Goal: Check status: Check status

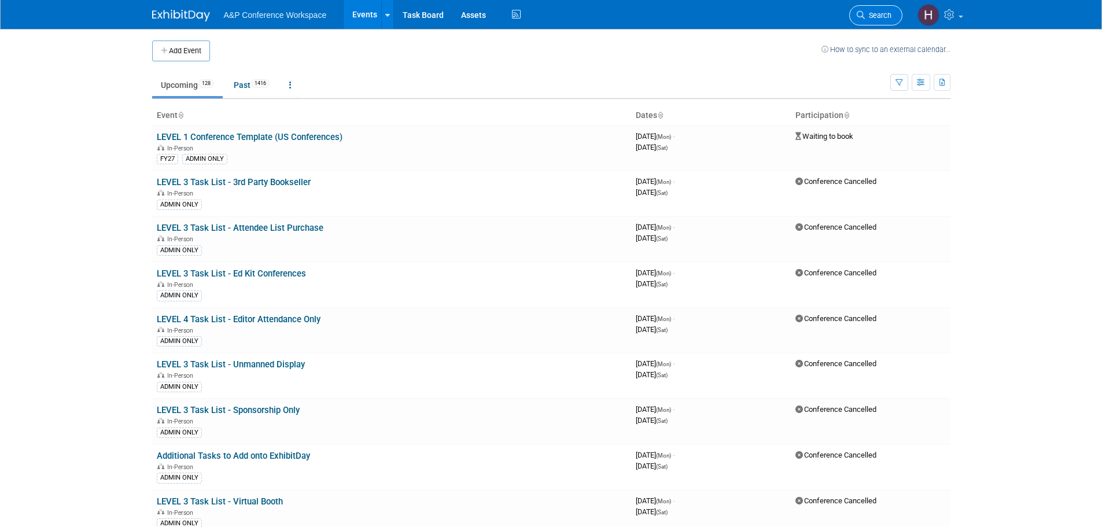
click at [872, 9] on link "Search" at bounding box center [875, 15] width 53 height 20
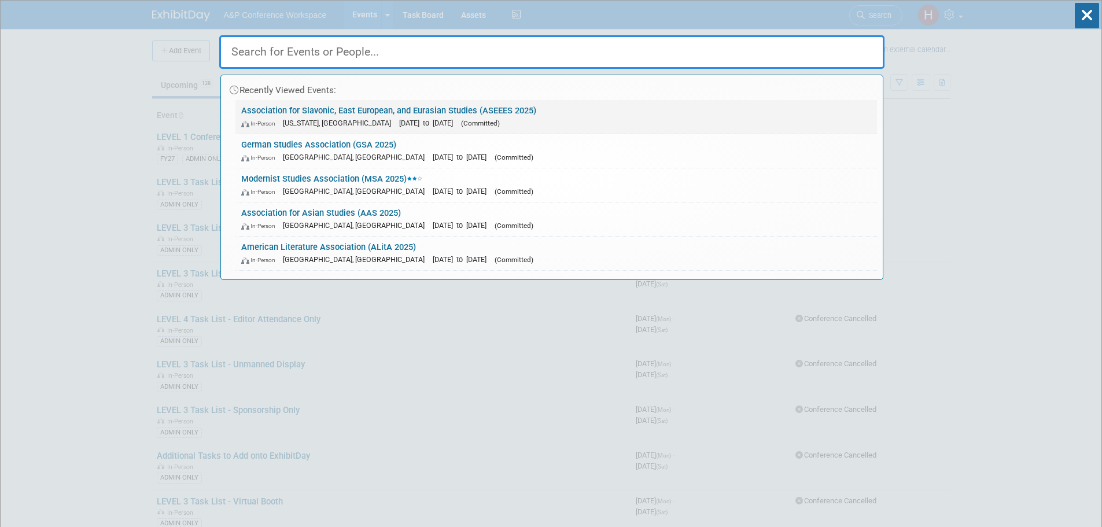
click at [399, 119] on span "[DATE] to [DATE]" at bounding box center [429, 123] width 60 height 9
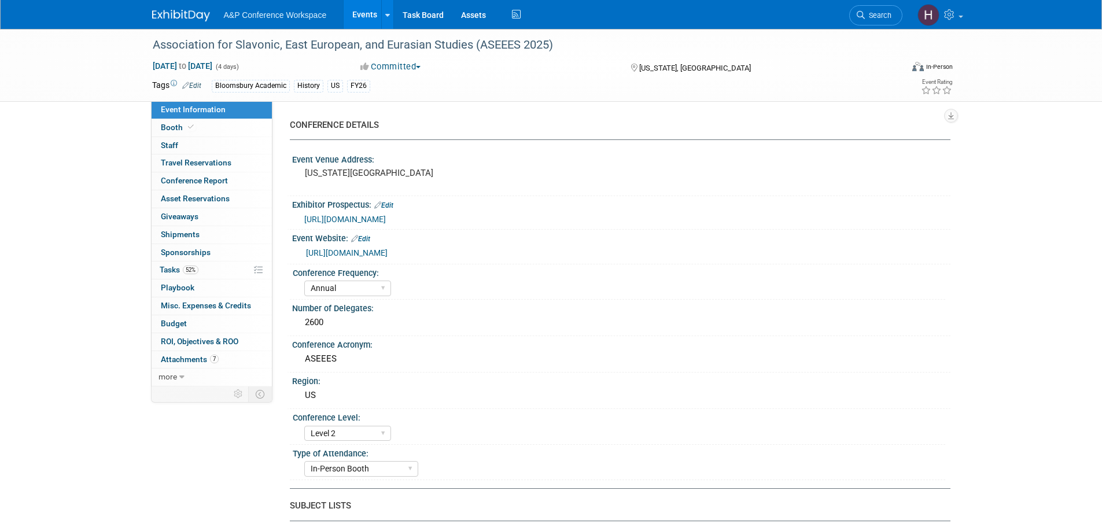
select select "Annual"
select select "Level 2"
select select "In-Person Booth"
select select "History"
select select "Bloomsbury Academic"
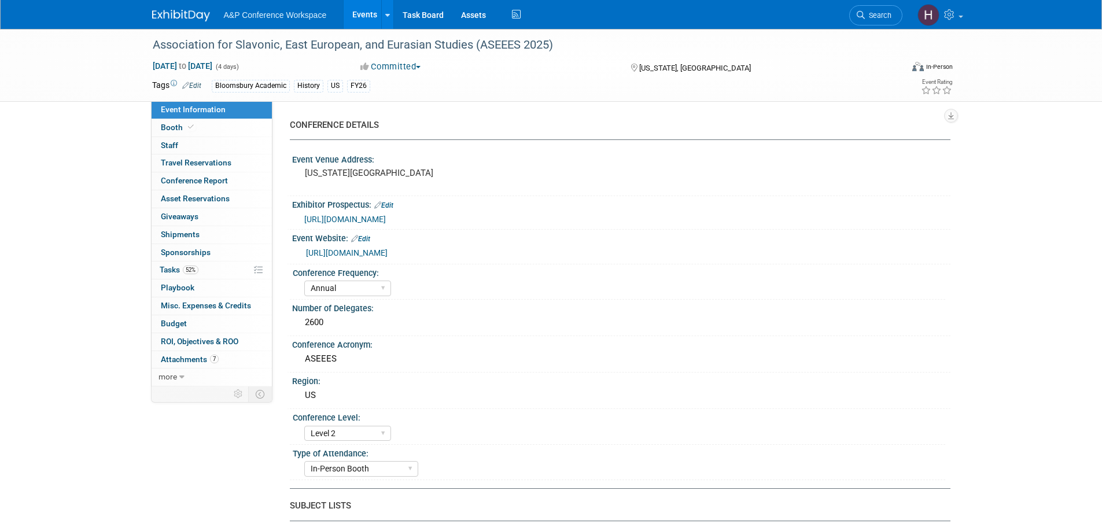
select select "Amanda Oney"
select select "Joe Kreuser"
select select "Ami Reitmeier"
select select "Networking/Commissioning"
click at [191, 361] on span "Attachments 7" at bounding box center [190, 359] width 58 height 9
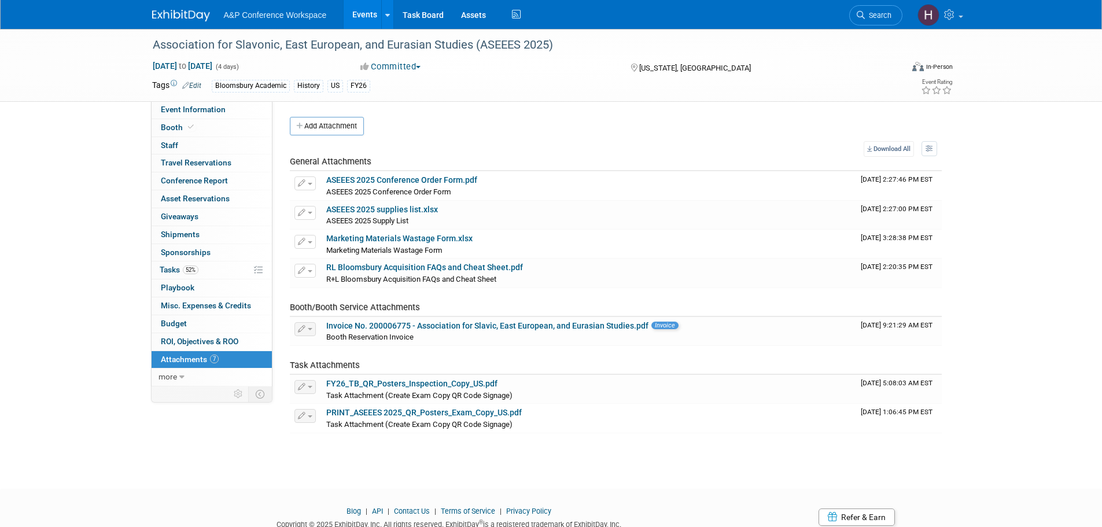
click at [560, 368] on td "Task Attachments" at bounding box center [573, 360] width 566 height 29
click at [549, 467] on div "Association for Slavonic, East European, and Eurasian Studies (ASEEES 2025) Nov…" at bounding box center [551, 248] width 1102 height 439
click at [216, 230] on link "0 Shipments 0" at bounding box center [212, 234] width 120 height 17
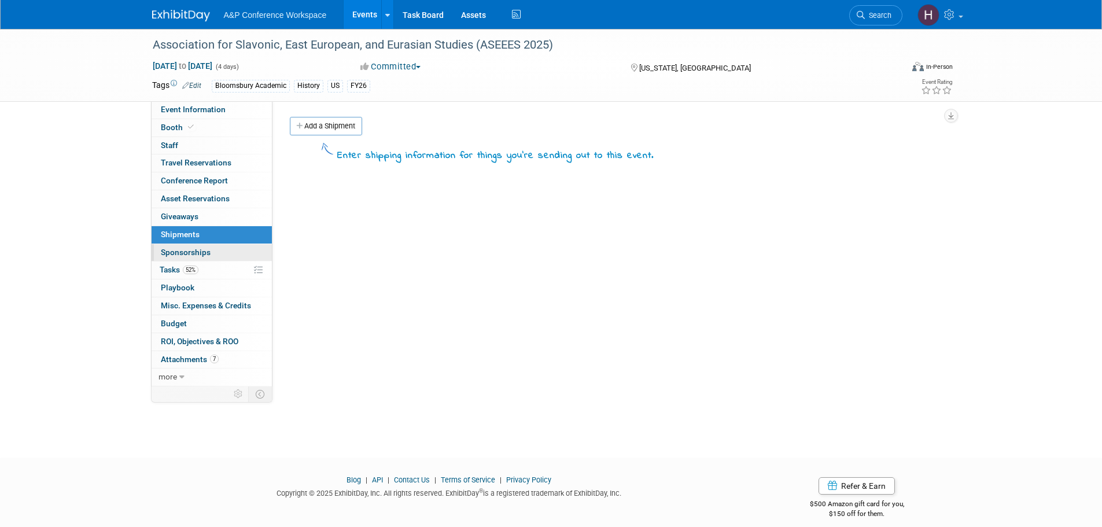
click at [202, 255] on span "Sponsorships 0" at bounding box center [186, 252] width 50 height 9
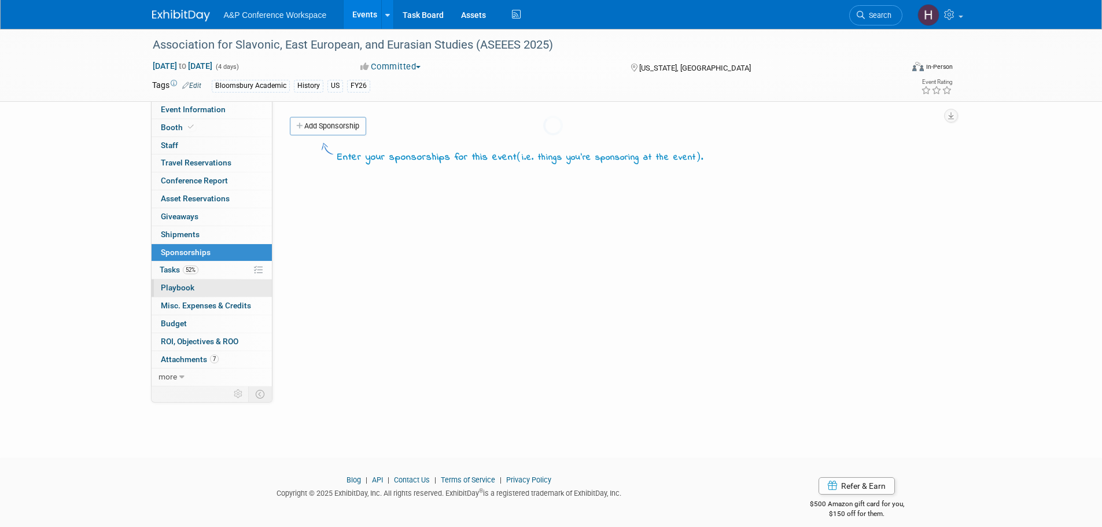
drag, startPoint x: 191, startPoint y: 272, endPoint x: 189, endPoint y: 281, distance: 9.5
click at [191, 272] on span "52%" at bounding box center [191, 269] width 16 height 9
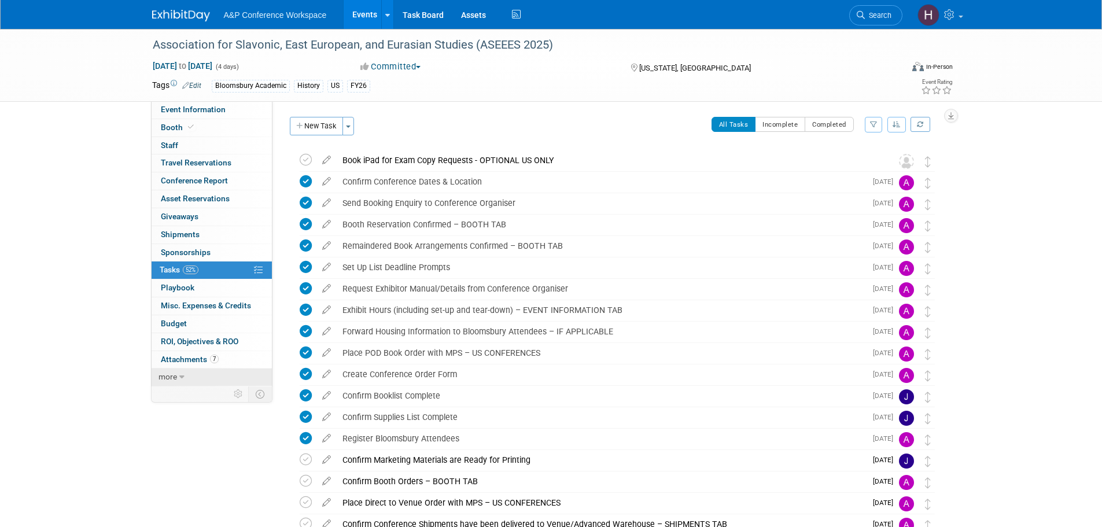
click at [179, 375] on icon at bounding box center [181, 377] width 5 height 8
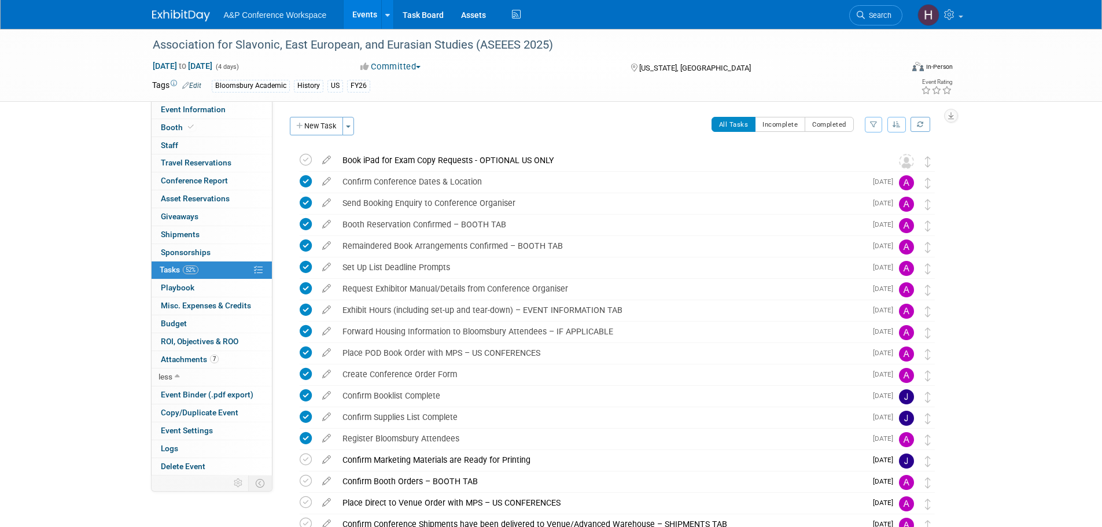
click at [88, 344] on div "Association for Slavonic, East European, and Eurasian Studies (ASEEES 2025) Nov…" at bounding box center [551, 435] width 1102 height 813
